Goal: Information Seeking & Learning: Understand process/instructions

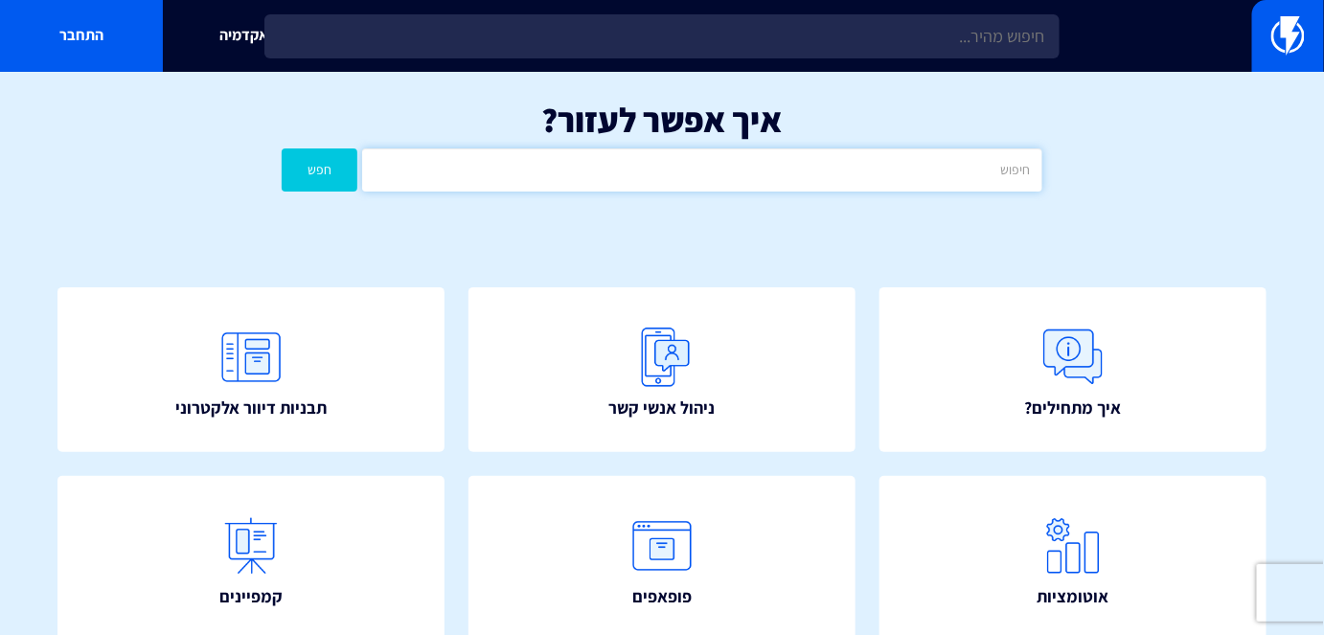
click at [774, 184] on input "text" at bounding box center [701, 169] width 679 height 43
type input "נסתר"
click at [282, 148] on button "חפש" at bounding box center [320, 169] width 76 height 43
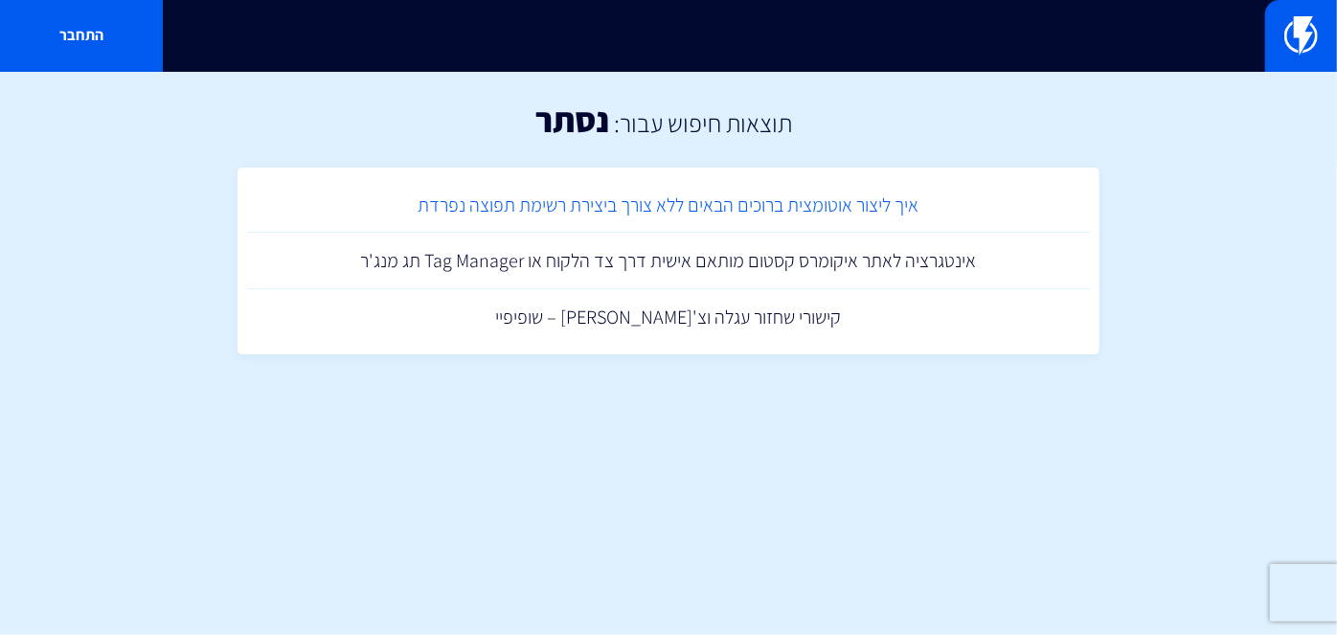
click at [799, 225] on link "איך ליצור אוטומצית ברוכים הבאים ללא צורך ביצירת רשימת תפוצה נפרדת" at bounding box center [668, 205] width 843 height 57
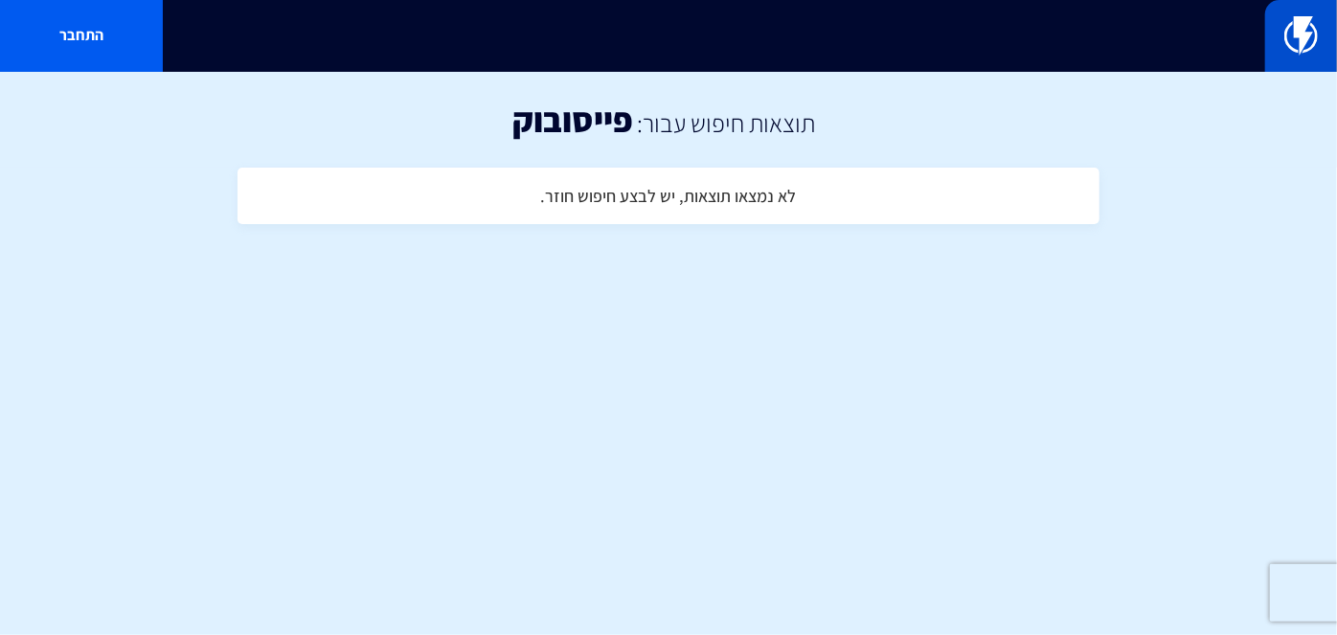
click at [1293, 48] on img at bounding box center [1301, 35] width 34 height 38
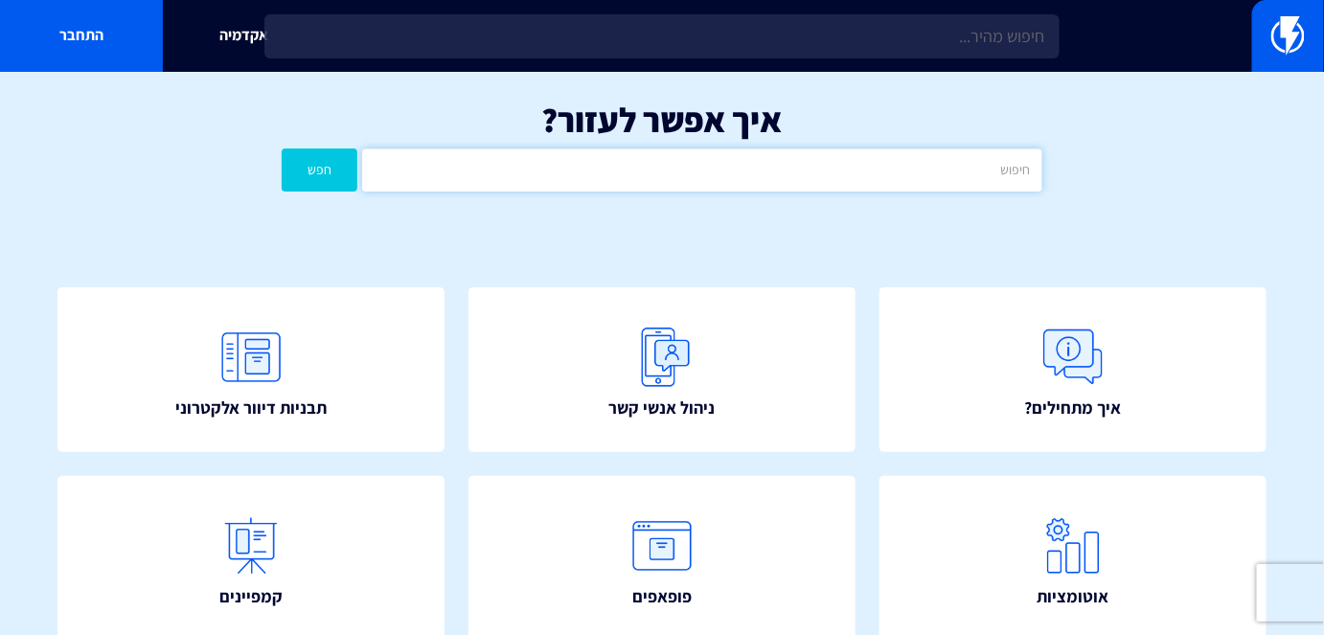
click at [804, 181] on input "text" at bounding box center [701, 169] width 679 height 43
type input "פייסבוק"
click at [322, 174] on button "חפש" at bounding box center [320, 169] width 76 height 43
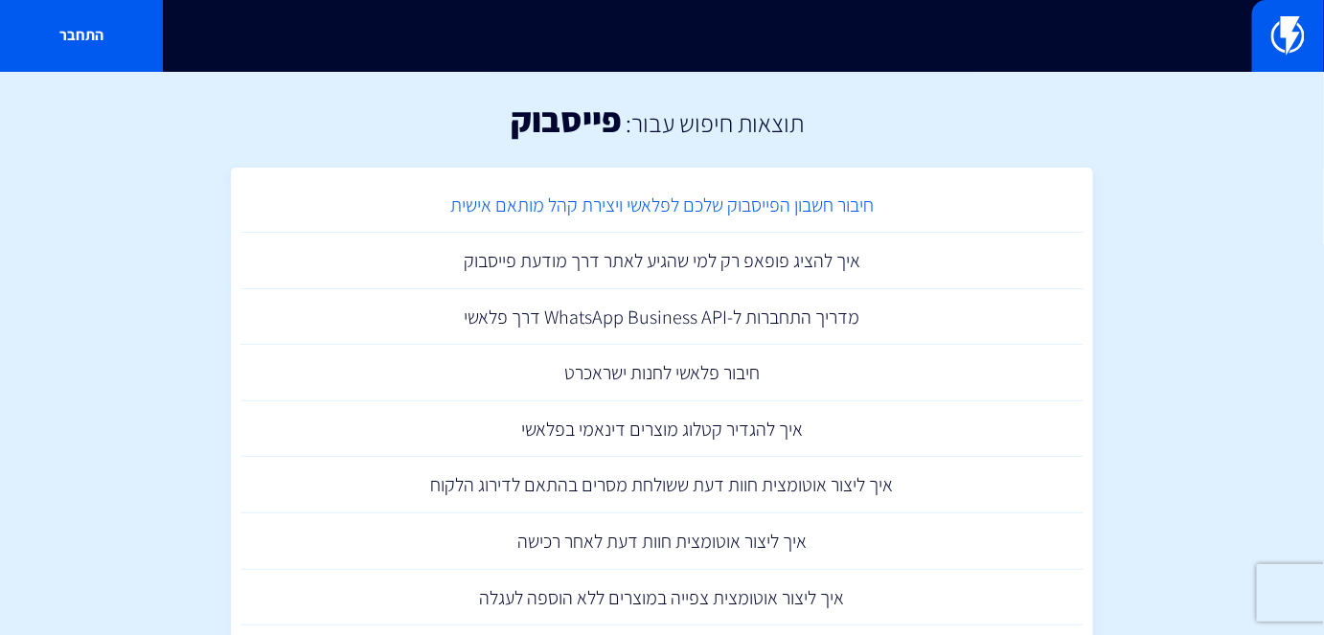
click at [826, 197] on link "חיבור חשבון הפייסבוק שלכם לפלאשי ויצירת קהל מותאם אישית" at bounding box center [661, 205] width 843 height 57
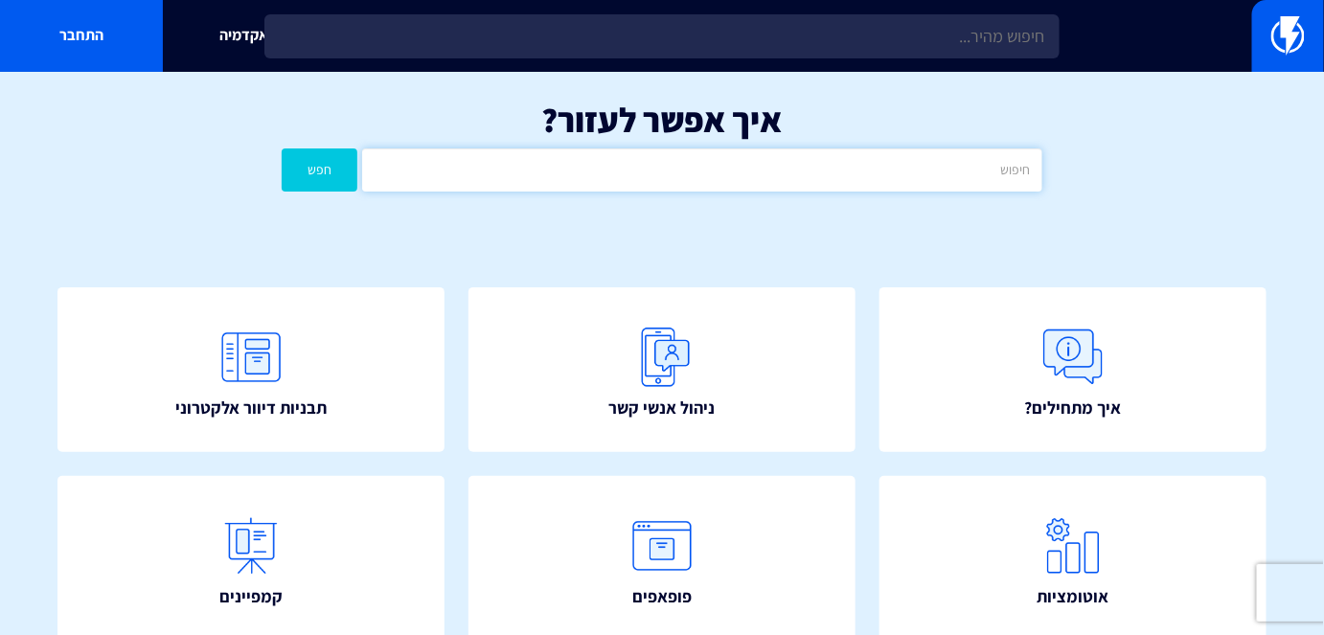
click at [812, 176] on input "text" at bounding box center [701, 169] width 679 height 43
type input "SMS"
click at [282, 148] on button "חפש" at bounding box center [320, 169] width 76 height 43
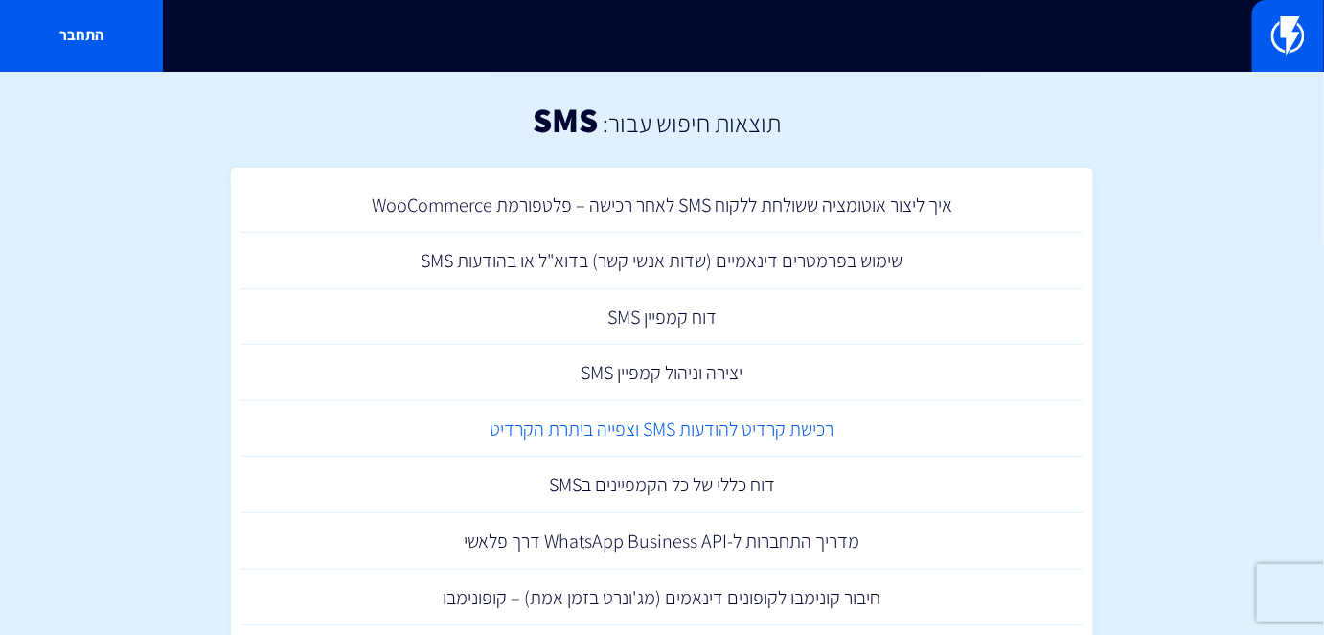
click at [807, 442] on link "רכישת קרדיט להודעות SMS וצפייה ביתרת הקרדיט" at bounding box center [661, 429] width 843 height 57
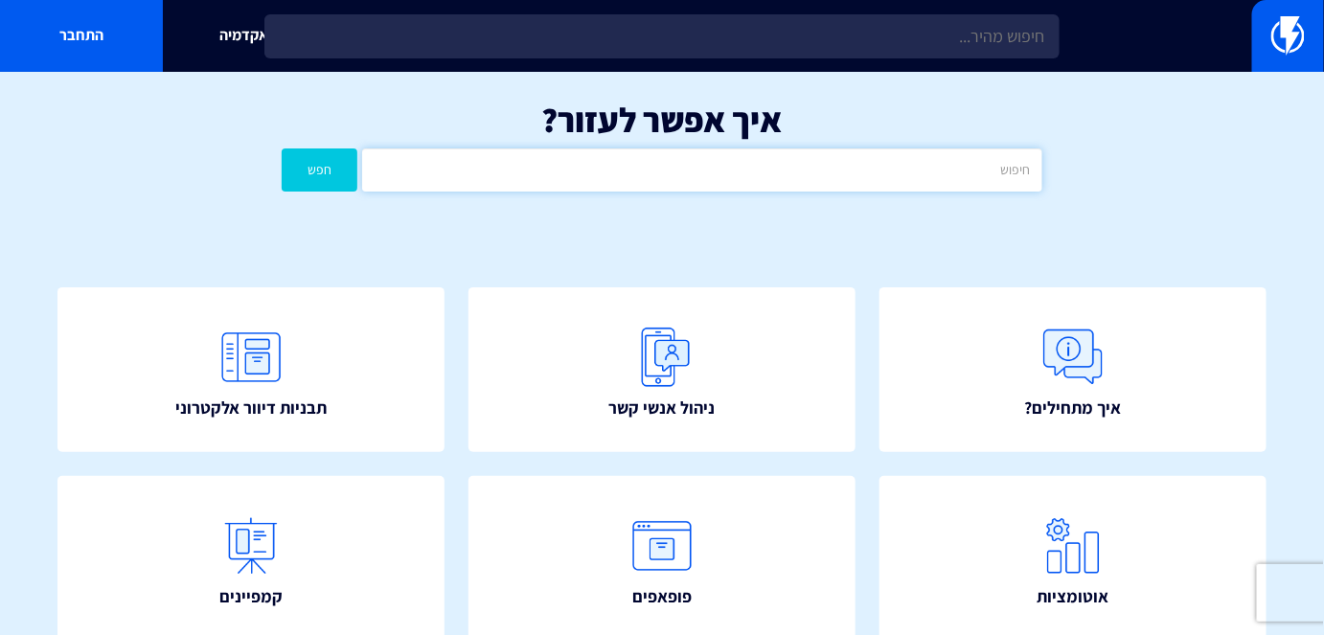
click at [881, 161] on input "text" at bounding box center [701, 169] width 679 height 43
type input "SMS"
click at [282, 148] on button "חפש" at bounding box center [320, 169] width 76 height 43
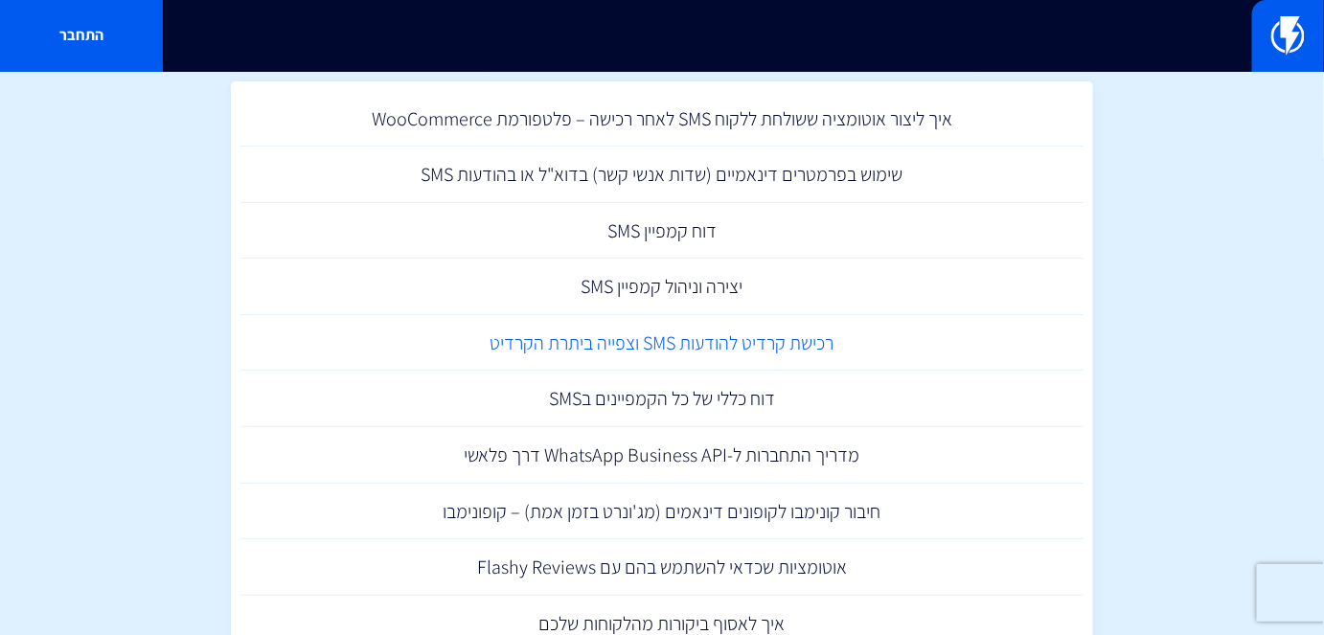
scroll to position [173, 0]
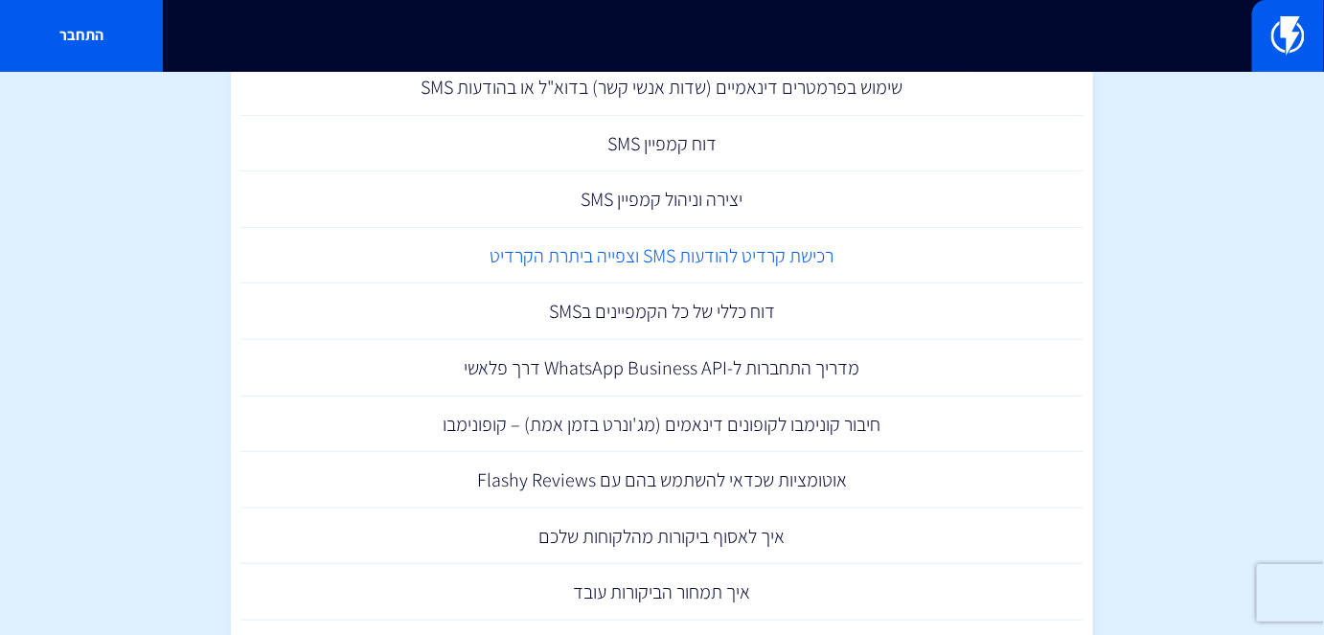
click at [798, 248] on link "רכישת קרדיט להודעות SMS וצפייה ביתרת הקרדיט" at bounding box center [661, 256] width 843 height 57
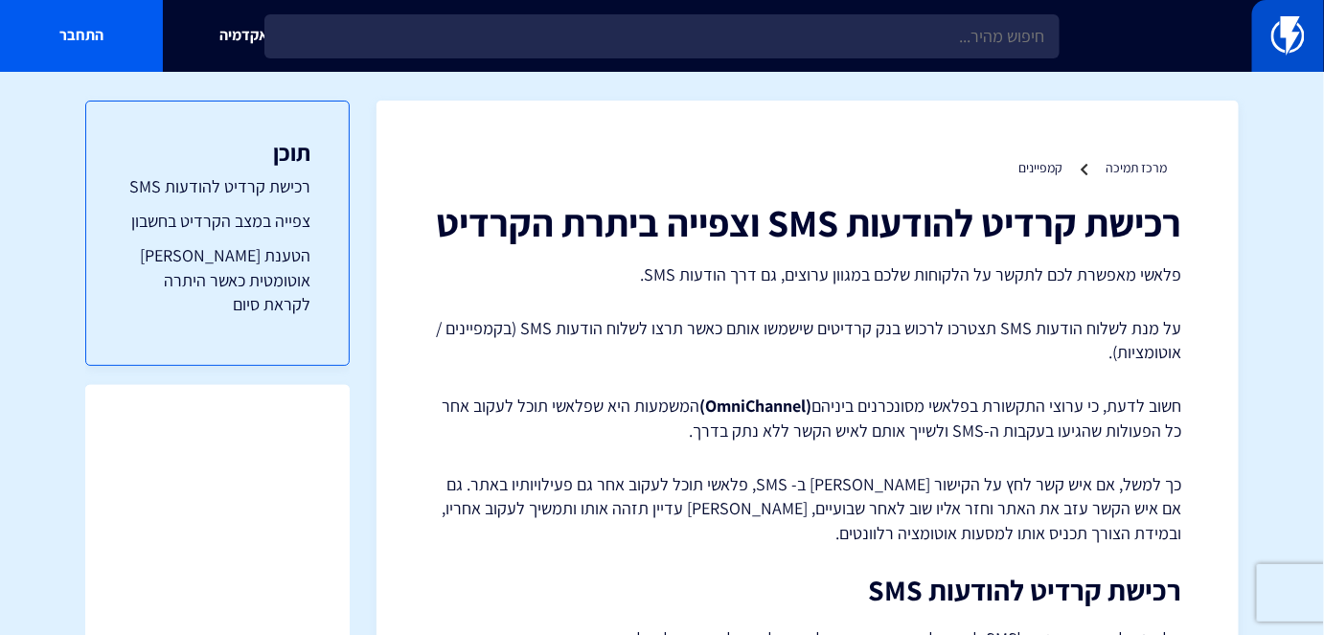
click at [1302, 53] on img at bounding box center [1288, 35] width 34 height 38
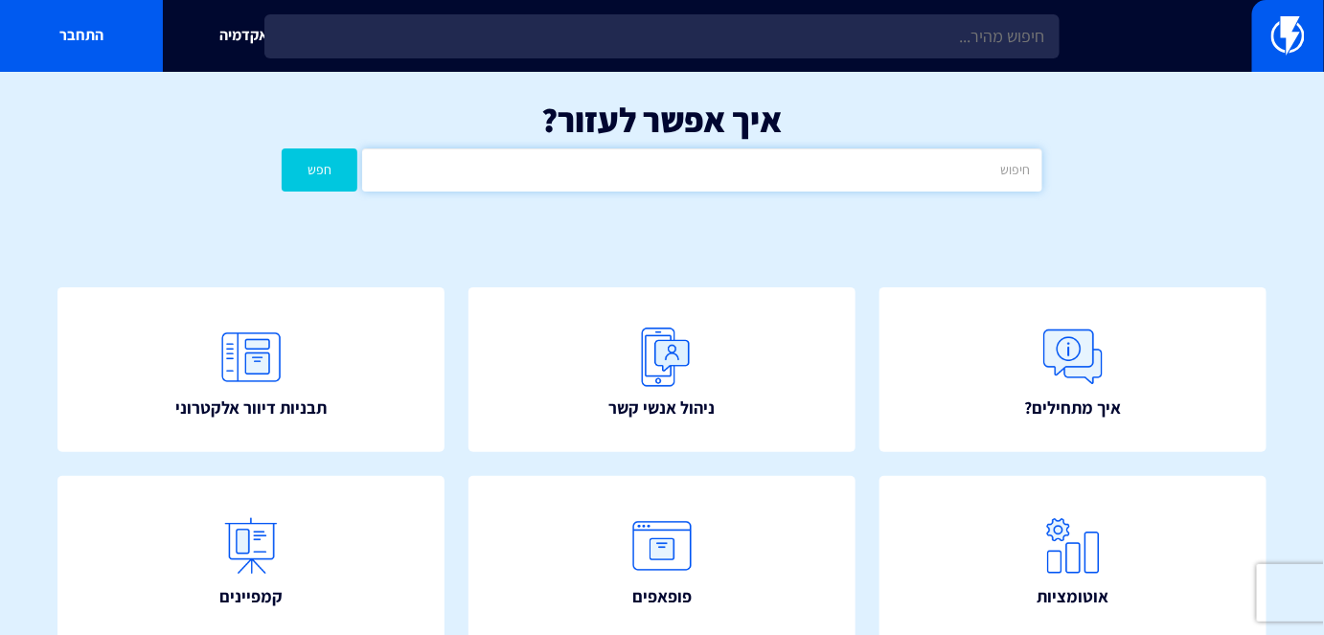
click at [937, 179] on input "text" at bounding box center [701, 169] width 679 height 43
type input "ד"
type input "sms"
click at [282, 148] on button "חפש" at bounding box center [320, 169] width 76 height 43
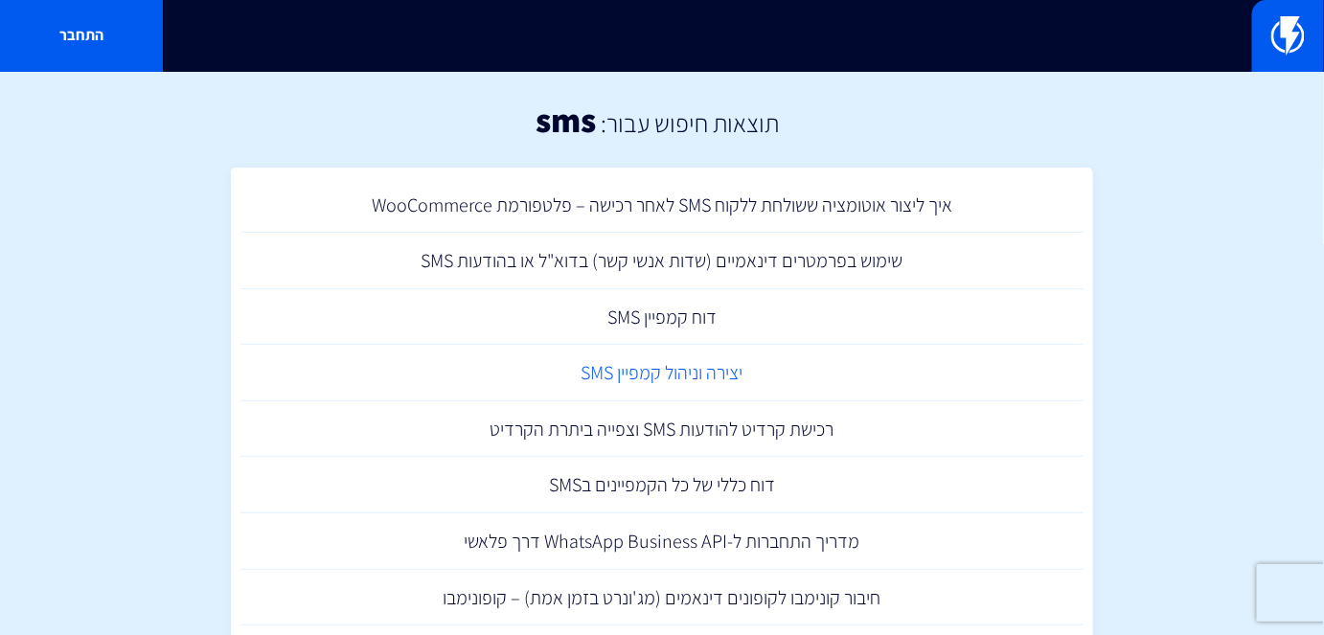
click at [688, 379] on link "יצירה וניהול קמפיין SMS" at bounding box center [661, 373] width 843 height 57
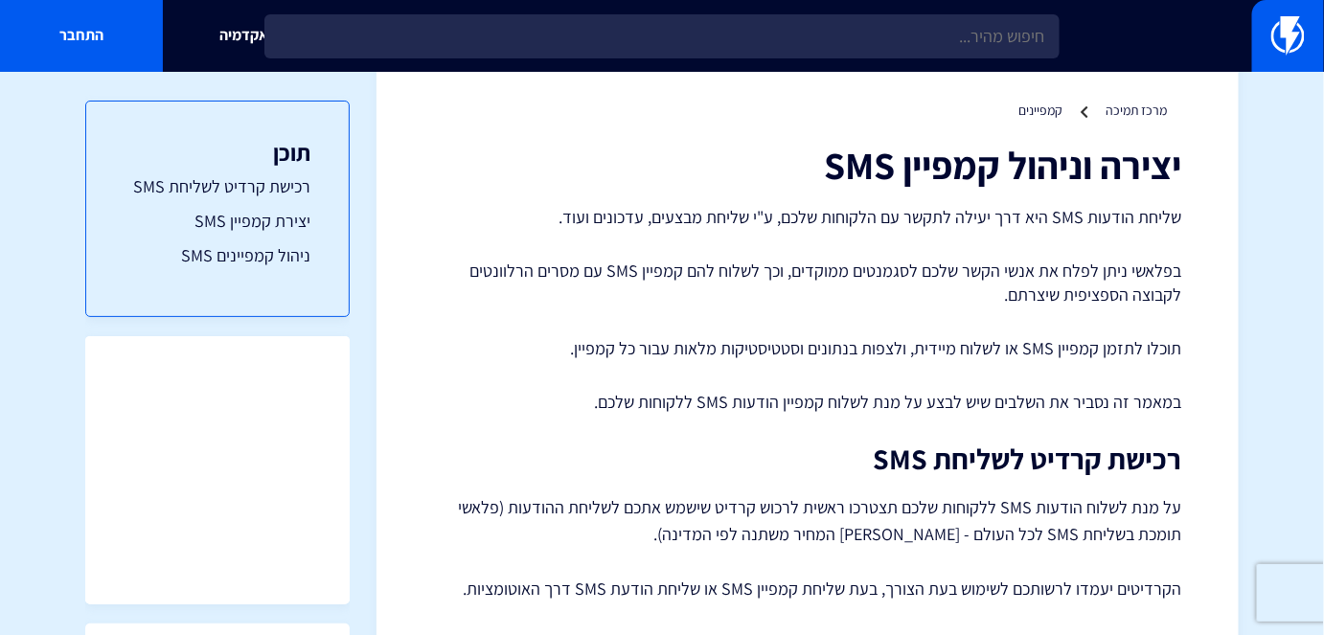
scroll to position [86, 0]
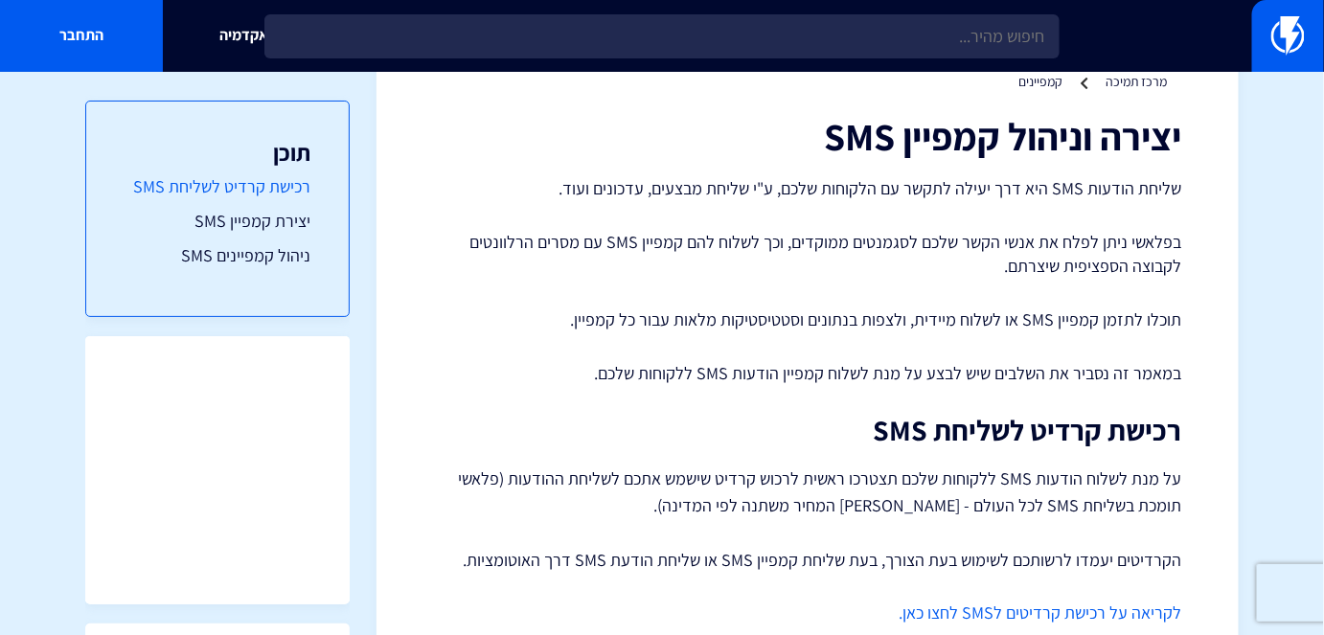
click at [288, 199] on link "רכישת קרדיט לשליחת SMS" at bounding box center [218, 186] width 186 height 25
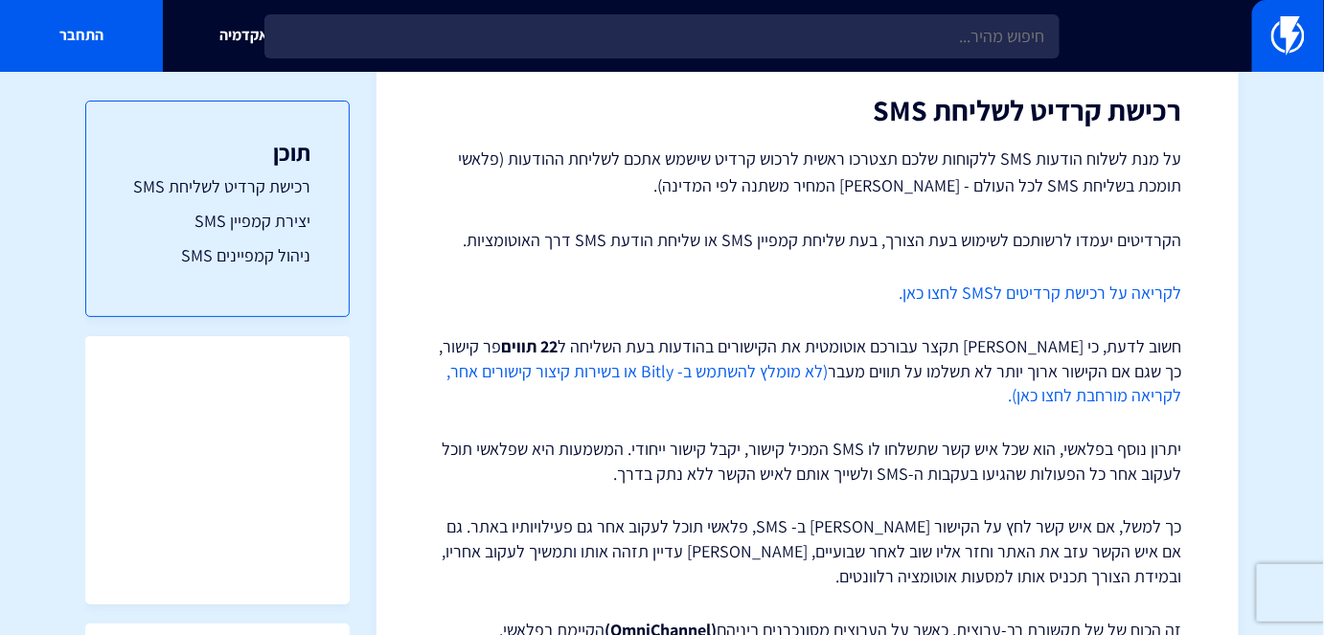
scroll to position [304, 0]
